Goal: Task Accomplishment & Management: Use online tool/utility

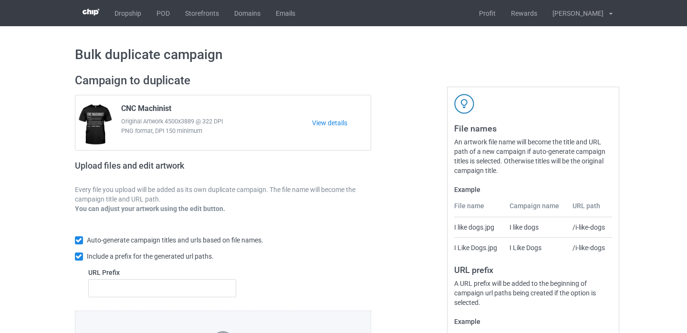
scroll to position [131, 0]
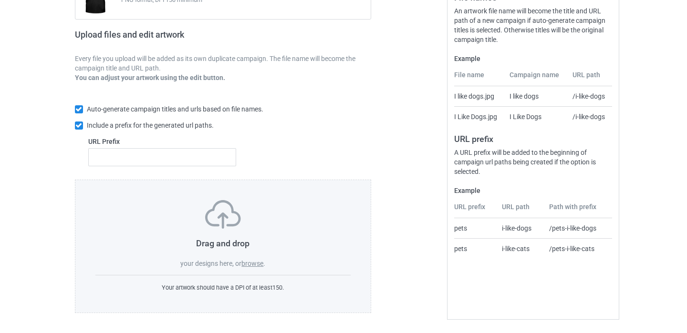
click at [251, 267] on label "browse" at bounding box center [252, 264] width 22 height 8
click at [0, 0] on input "browse" at bounding box center [0, 0] width 0 height 0
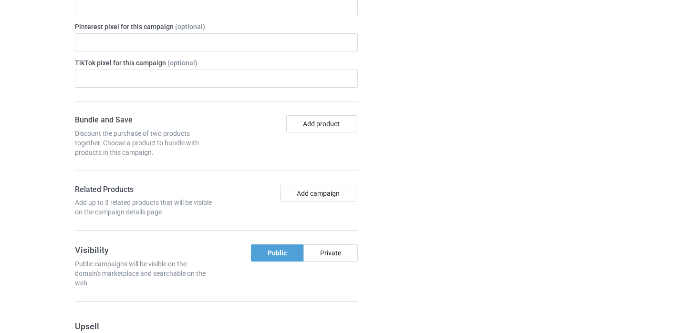
scroll to position [759, 0]
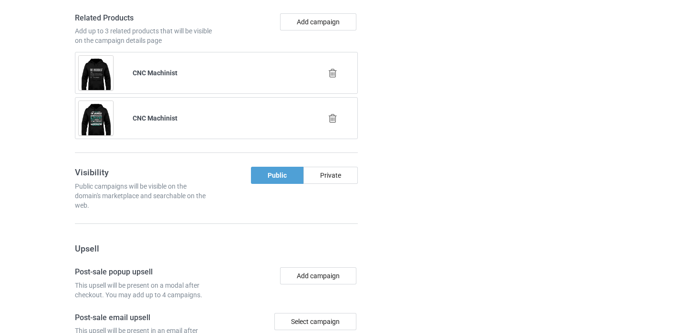
click at [331, 74] on icon at bounding box center [333, 73] width 12 height 10
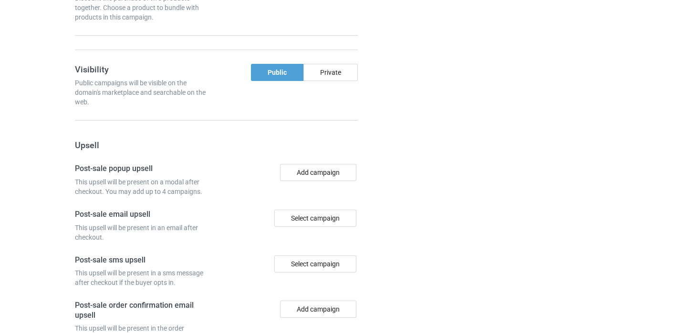
scroll to position [649, 0]
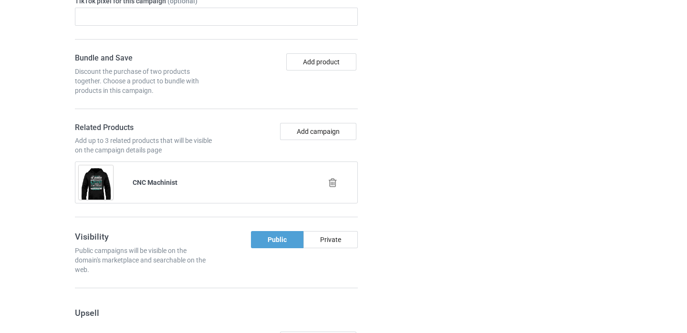
click at [330, 190] on div at bounding box center [334, 183] width 54 height 24
click at [331, 186] on icon at bounding box center [333, 183] width 12 height 10
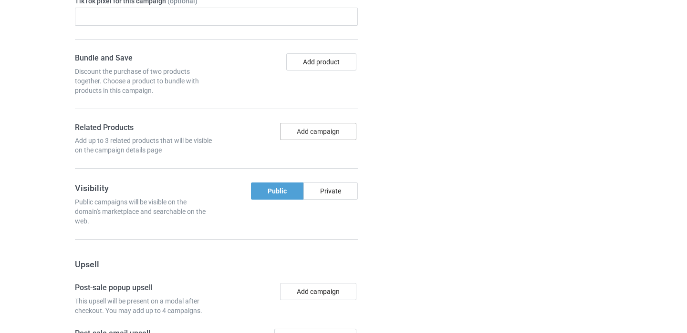
click at [311, 133] on button "Add campaign" at bounding box center [318, 131] width 76 height 17
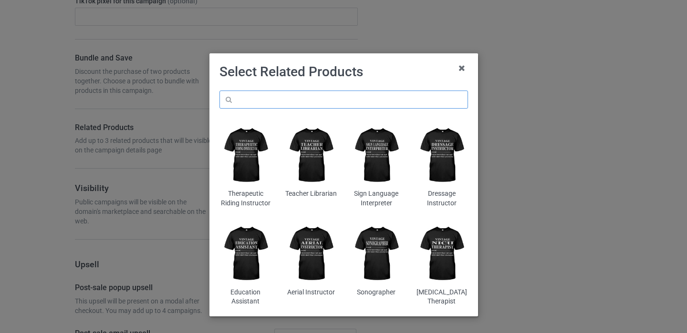
click at [278, 101] on input "text" at bounding box center [343, 100] width 248 height 18
paste input "Interpreter"
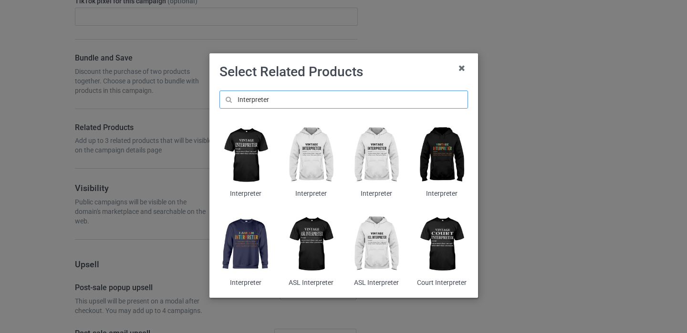
type input "Interpreter"
click at [244, 250] on img at bounding box center [245, 244] width 52 height 65
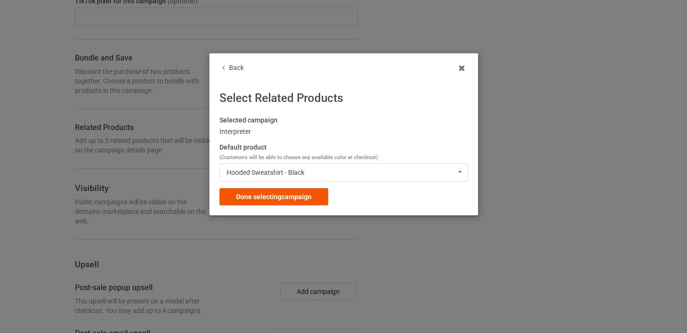
click at [281, 196] on span "Done selecting campaign" at bounding box center [273, 197] width 75 height 8
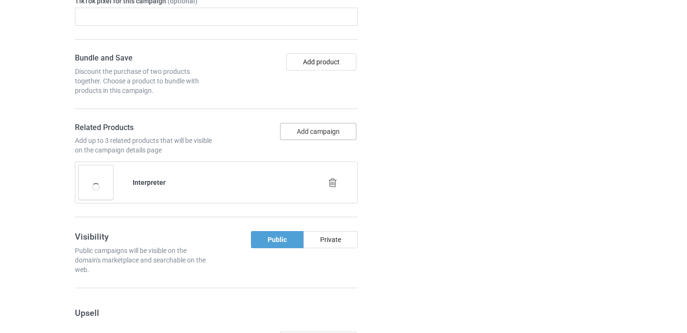
click at [333, 130] on button "Add campaign" at bounding box center [318, 131] width 76 height 17
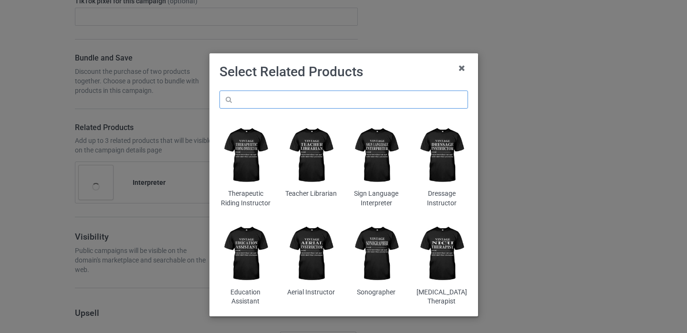
click at [298, 98] on input "text" at bounding box center [343, 100] width 248 height 18
paste input "Interpreter"
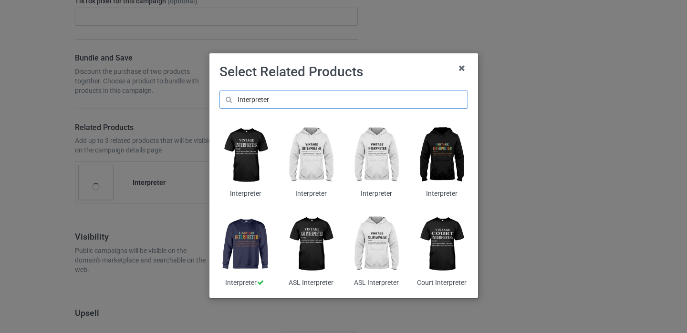
type input "Interpreter"
click at [316, 160] on img at bounding box center [311, 155] width 52 height 65
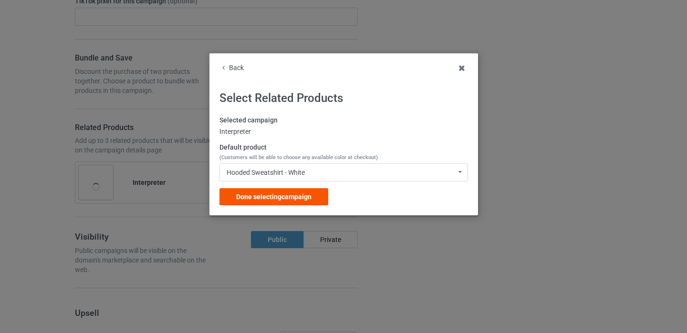
click at [309, 194] on span "Done selecting campaign" at bounding box center [273, 197] width 75 height 8
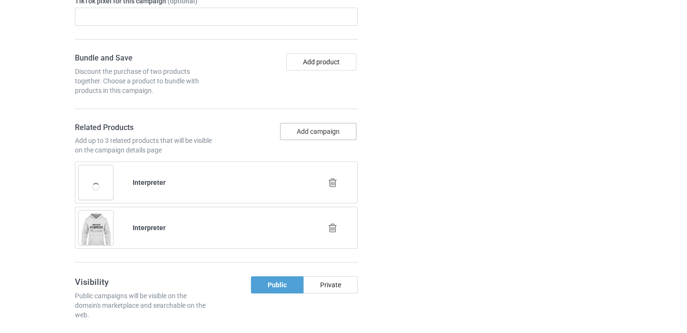
click at [313, 136] on button "Add campaign" at bounding box center [318, 131] width 76 height 17
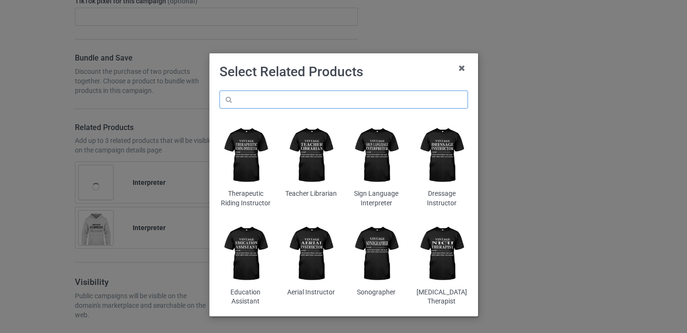
click at [281, 99] on input "text" at bounding box center [343, 100] width 248 height 18
paste input "Interpreter"
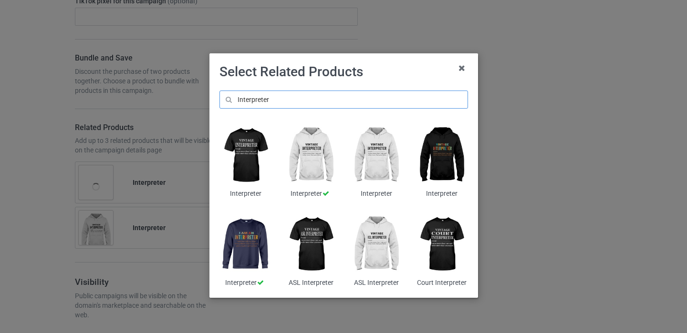
type input "Interpreter"
click at [380, 165] on img at bounding box center [376, 155] width 52 height 65
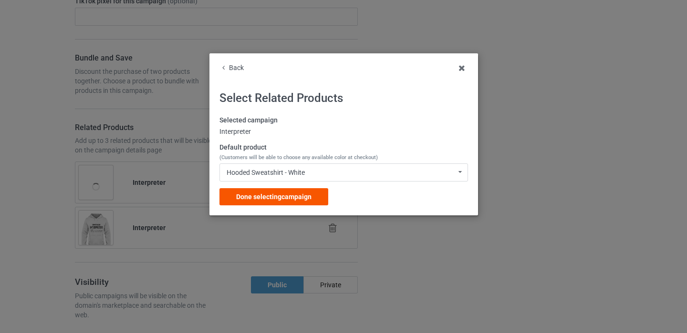
click at [282, 201] on div "Done selecting campaign" at bounding box center [273, 196] width 109 height 17
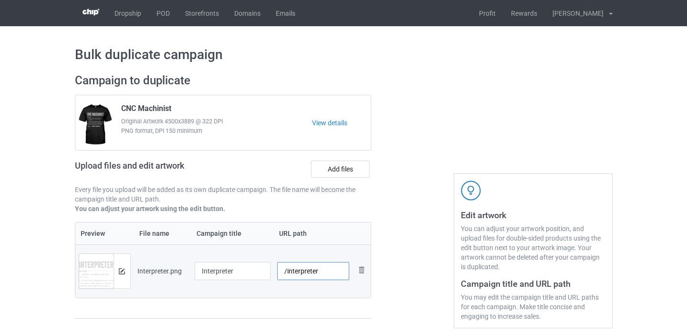
click at [326, 275] on input "/interpreter" at bounding box center [313, 271] width 72 height 18
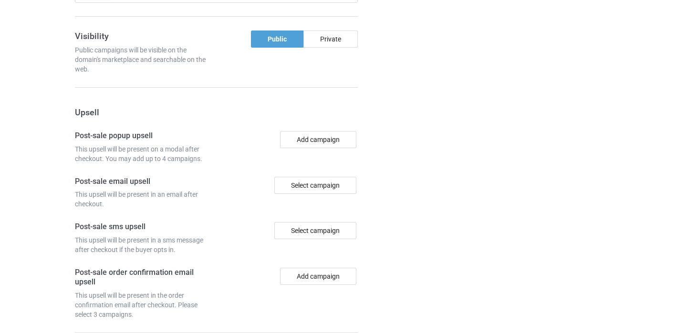
scroll to position [1030, 0]
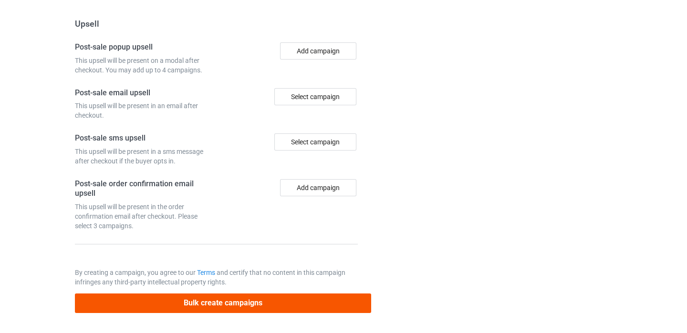
type input "/interpreter11"
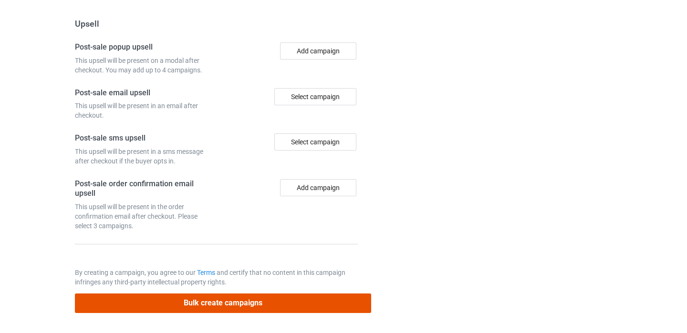
click at [229, 302] on button "Bulk create campaigns" at bounding box center [223, 304] width 297 height 20
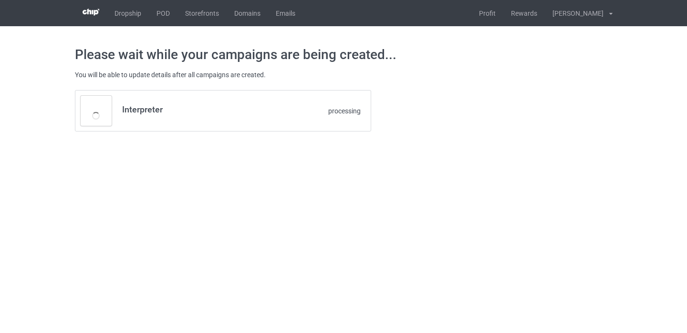
scroll to position [0, 0]
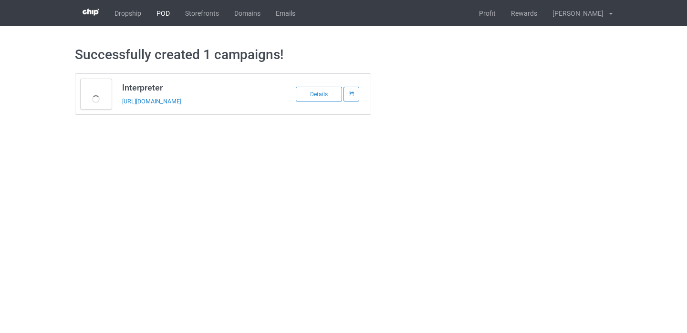
click at [156, 20] on link "POD" at bounding box center [163, 13] width 29 height 26
